Goal: Find specific page/section: Find specific page/section

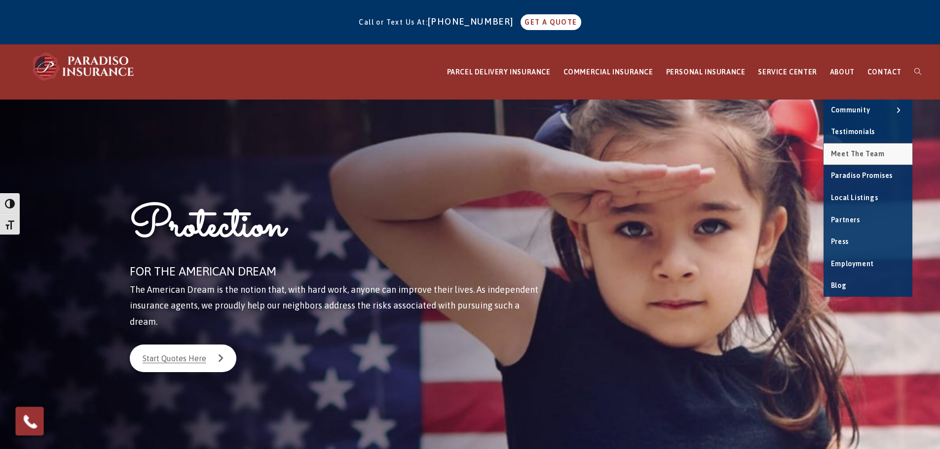
click at [841, 154] on span "Meet the Team" at bounding box center [858, 154] width 54 height 8
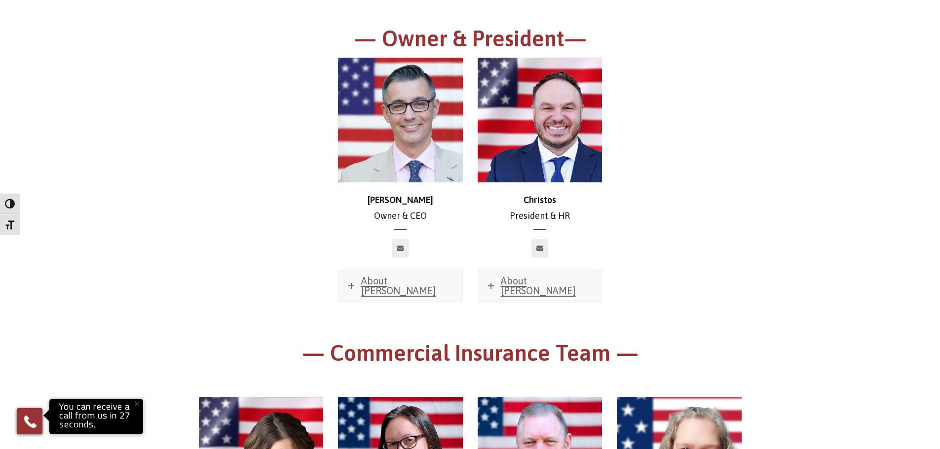
scroll to position [148, 0]
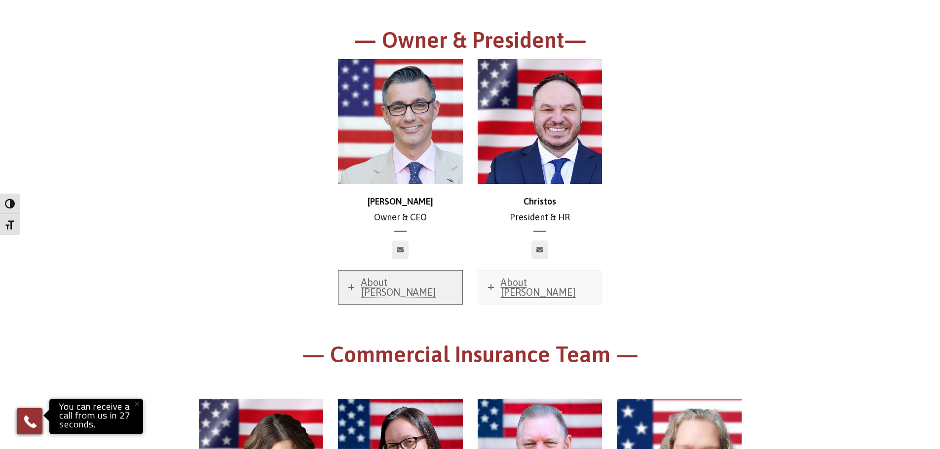
click at [399, 278] on span "About Chris" at bounding box center [398, 287] width 75 height 21
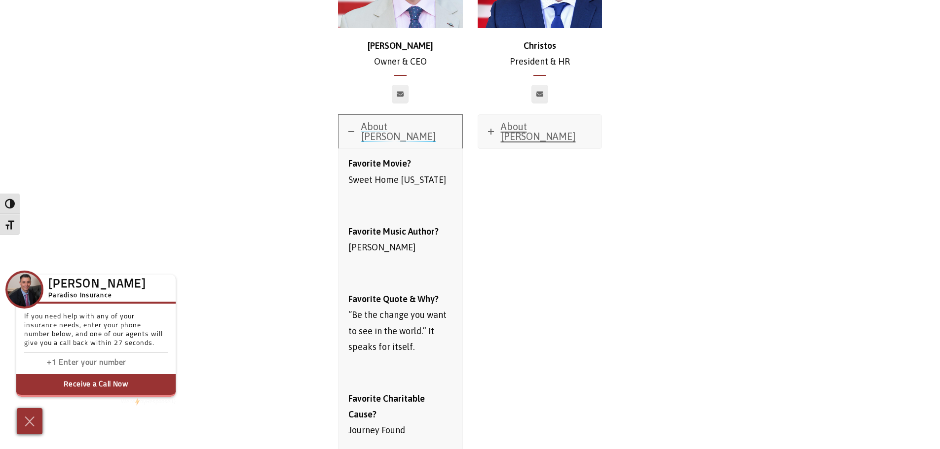
scroll to position [99, 0]
